Goal: Ask a question

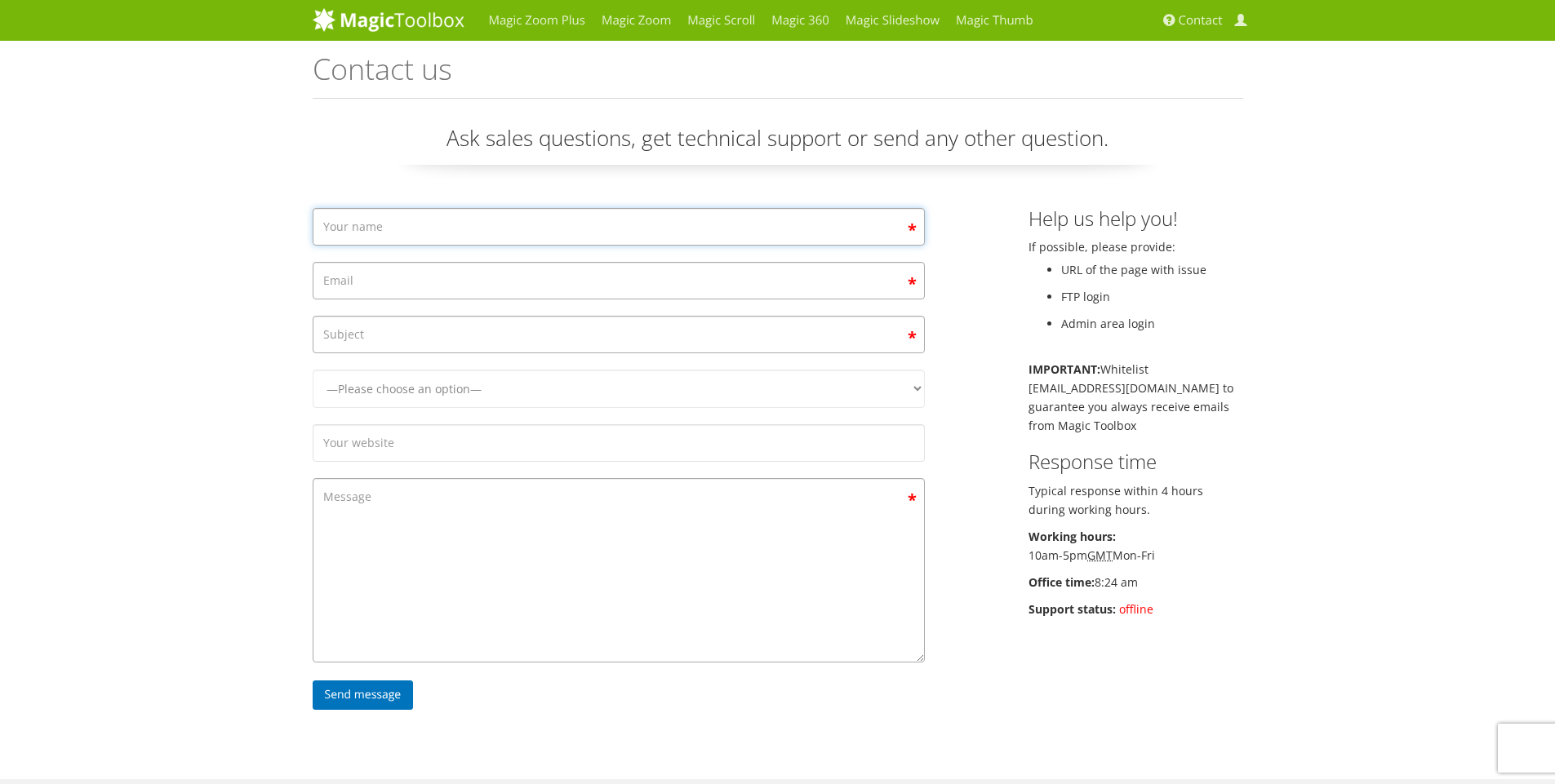
click at [551, 220] on input "Contact form" at bounding box center [619, 226] width 612 height 38
click at [191, 325] on div "Magic Zoom Plus Magic Zoom Magic Scroll Magic 360 Magic Slideshow Magic Thumb C…" at bounding box center [777, 544] width 1555 height 1088
click at [427, 239] on input "Contact form" at bounding box center [619, 226] width 612 height 38
type input "[PERSON_NAME]"
type input "[EMAIL_ADDRESS][DOMAIN_NAME]"
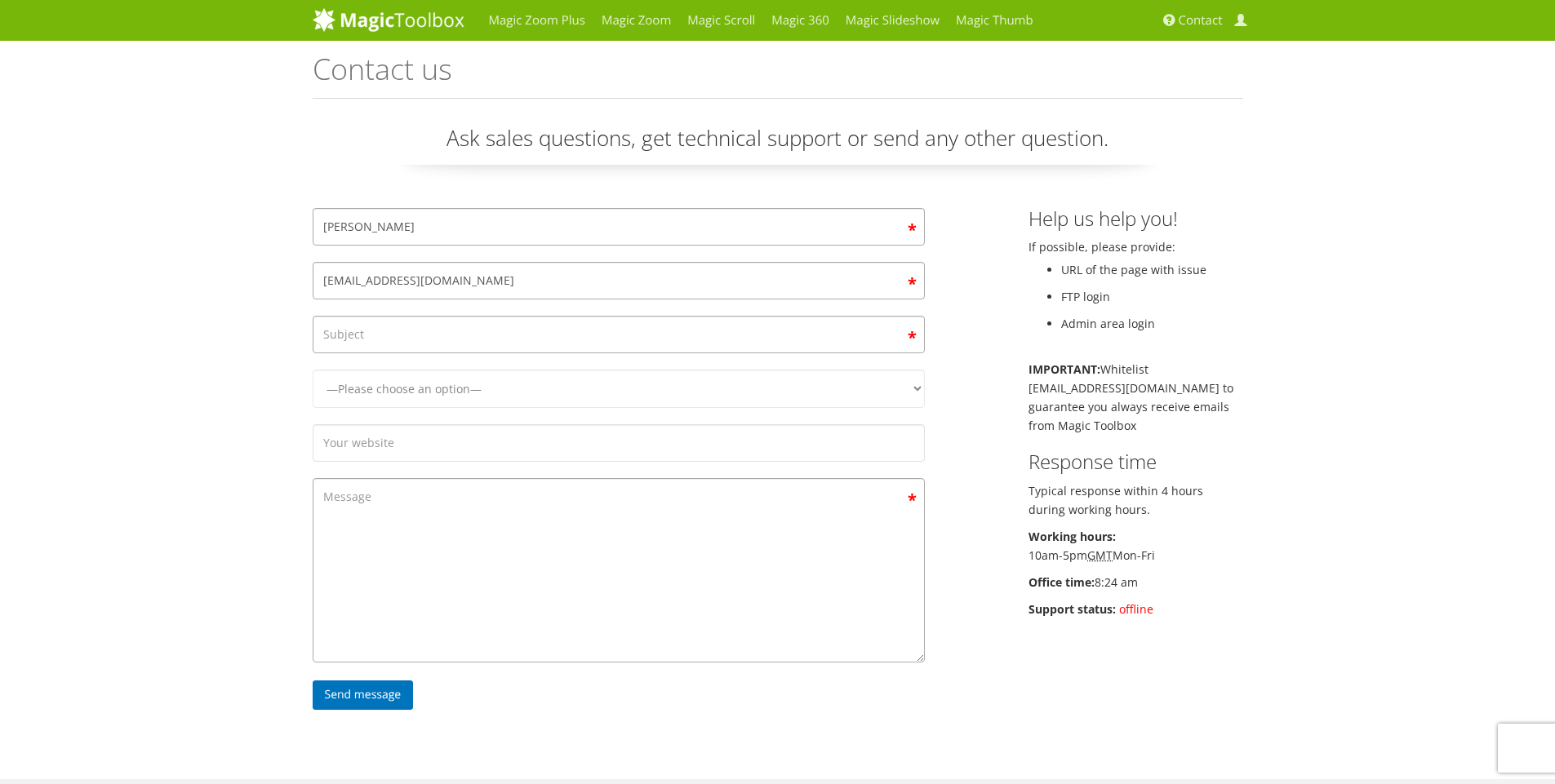
click at [177, 342] on div "Magic Zoom Plus Magic Zoom Magic Scroll Magic 360 Magic Slideshow Magic Thumb C…" at bounding box center [777, 544] width 1555 height 1088
click at [421, 338] on input "Contact form" at bounding box center [619, 334] width 612 height 38
click at [226, 379] on div "Magic Zoom Plus Magic Zoom Magic Scroll Magic 360 Magic Slideshow Magic Thumb C…" at bounding box center [777, 544] width 1555 height 1088
